Goal: Find specific page/section: Find specific page/section

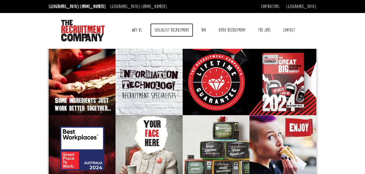
click at [172, 27] on link "Specialist Recruitment" at bounding box center [171, 30] width 43 height 14
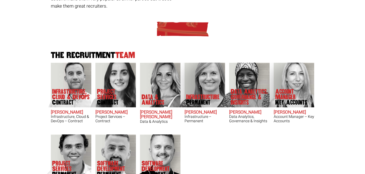
scroll to position [190, 0]
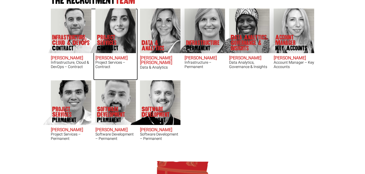
click at [97, 46] on span "Contract" at bounding box center [116, 48] width 39 height 5
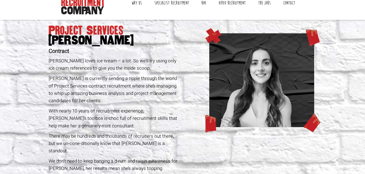
scroll to position [54, 0]
